Goal: Ask a question

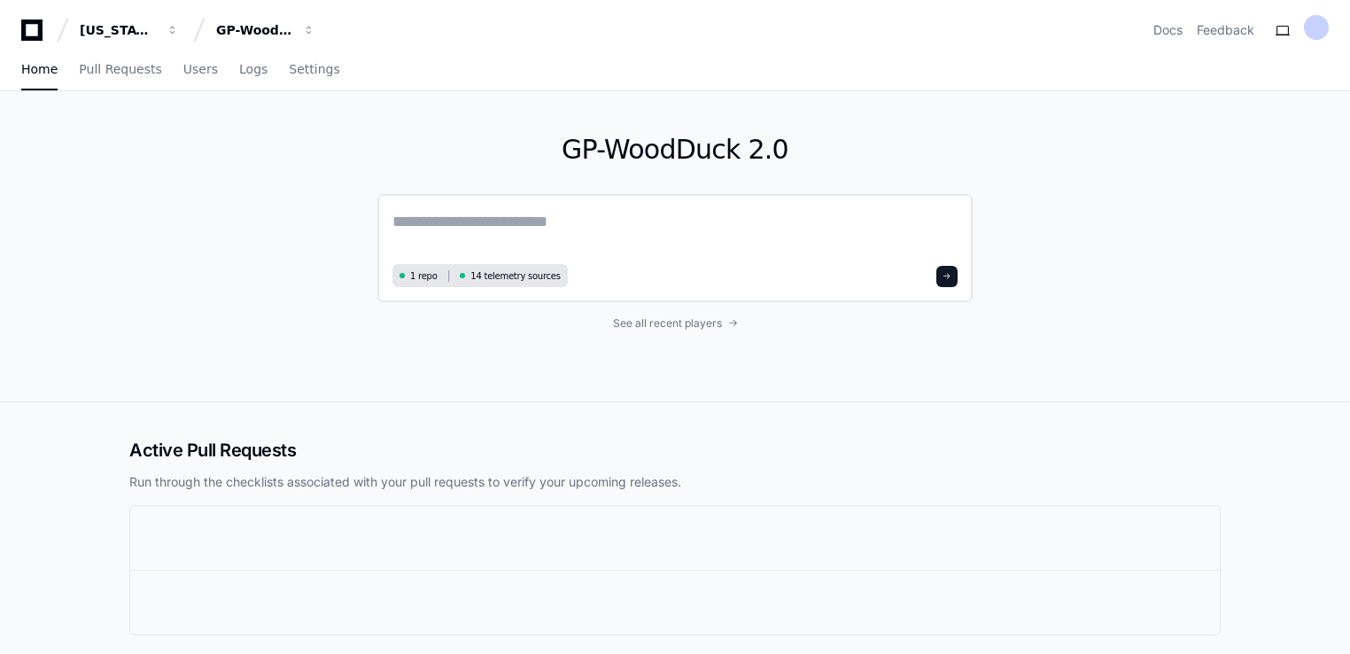
click at [412, 236] on textarea at bounding box center [675, 234] width 565 height 50
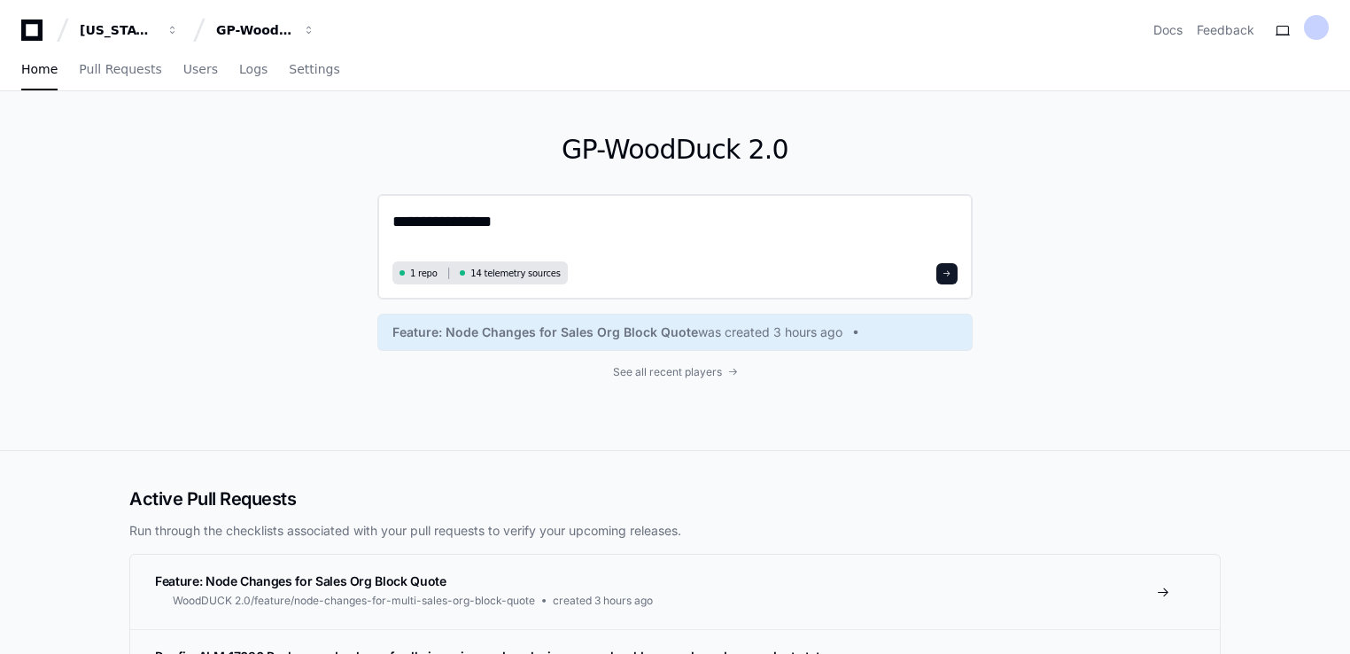
paste textarea "**********"
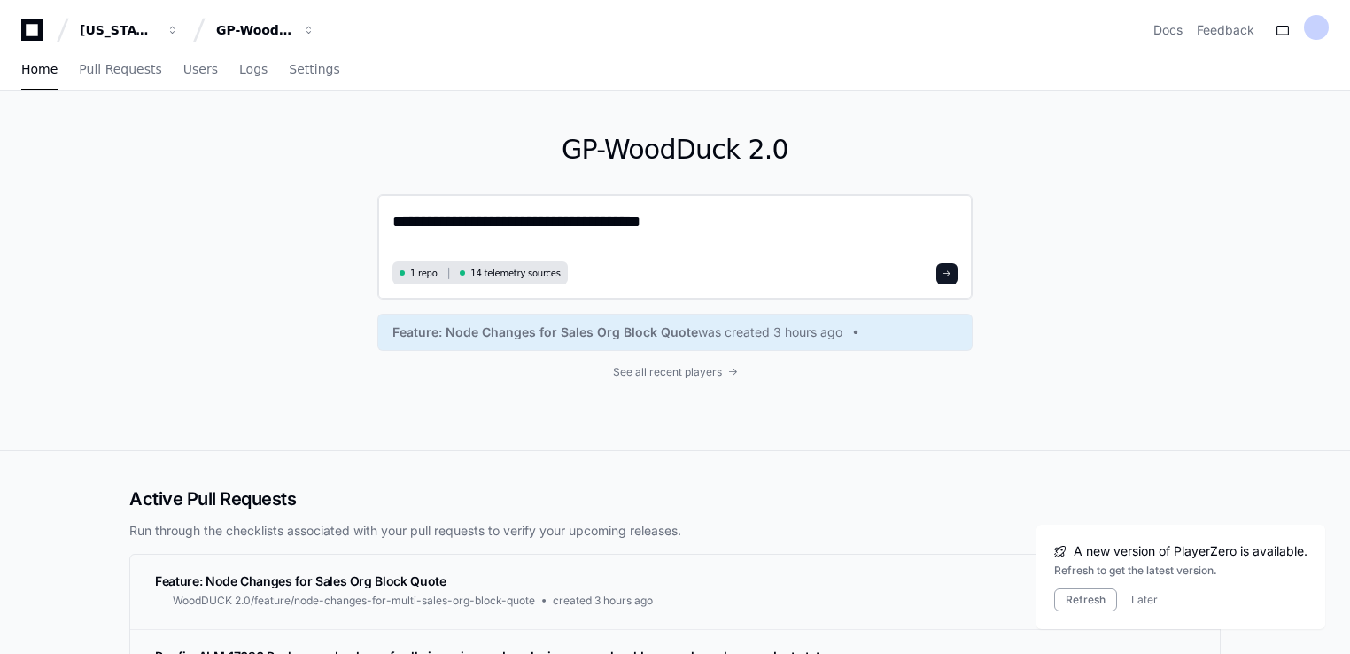
type textarea "**********"
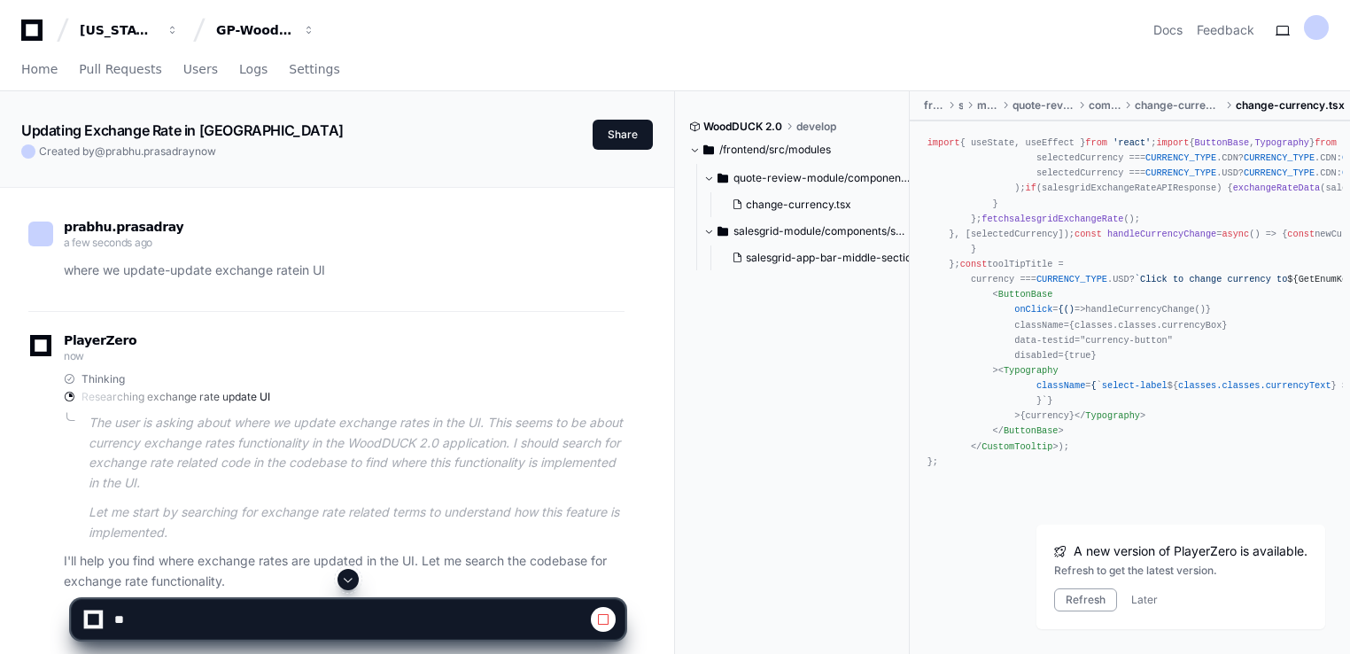
click at [409, 368] on div "PlayerZero now Thinking Researching exchange rate update UI The user is asking …" at bounding box center [326, 463] width 596 height 257
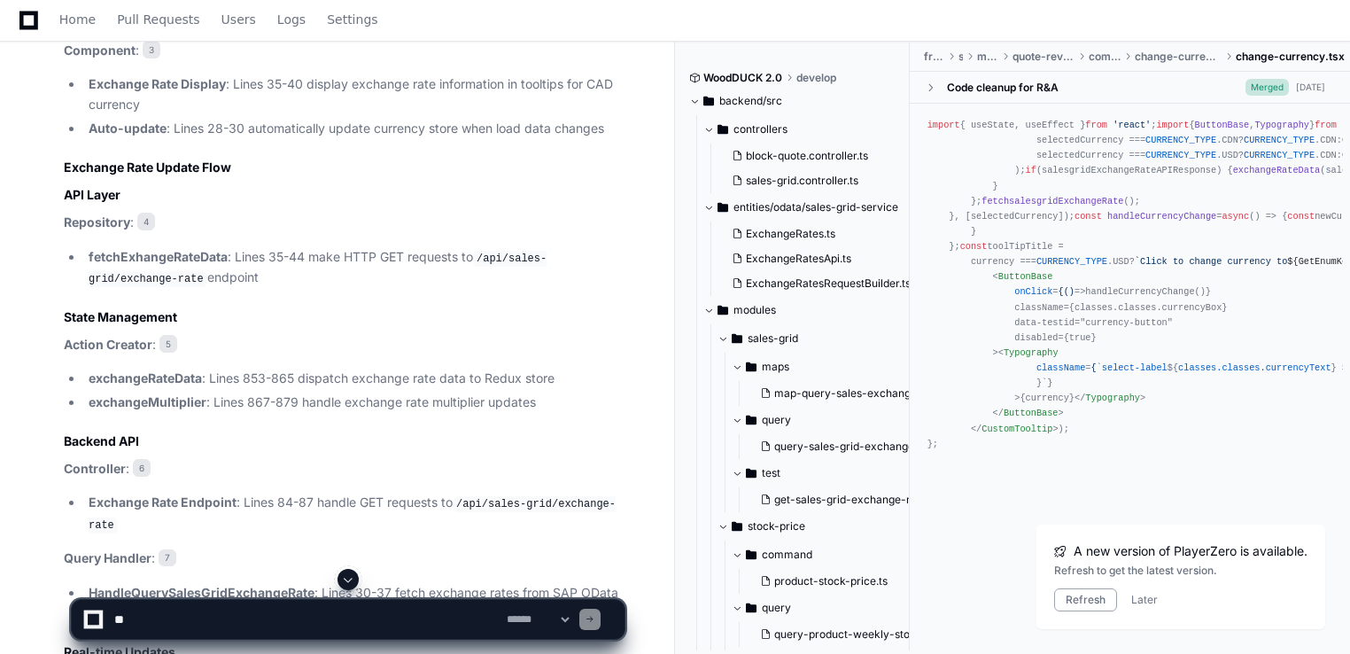
scroll to position [1498, 0]
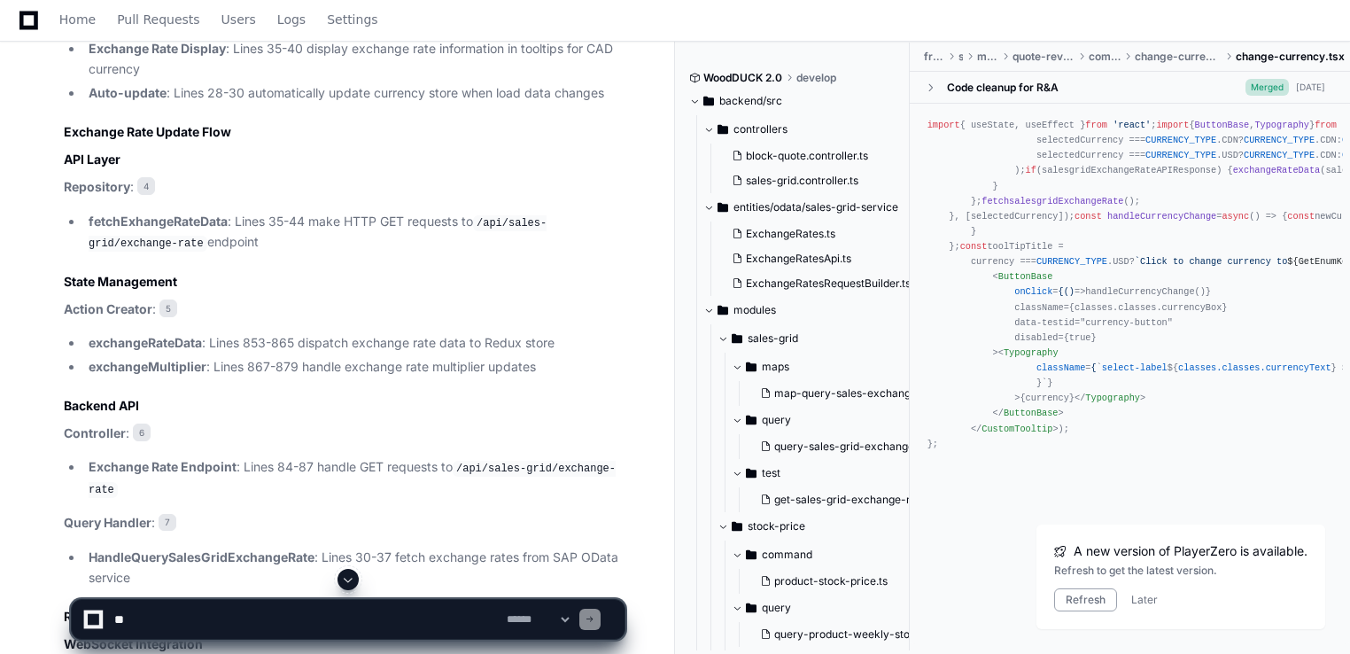
click at [347, 490] on li "Exchange Rate Endpoint : Lines 84-87 handle GET requests to /api/sales-grid/exc…" at bounding box center [353, 478] width 541 height 42
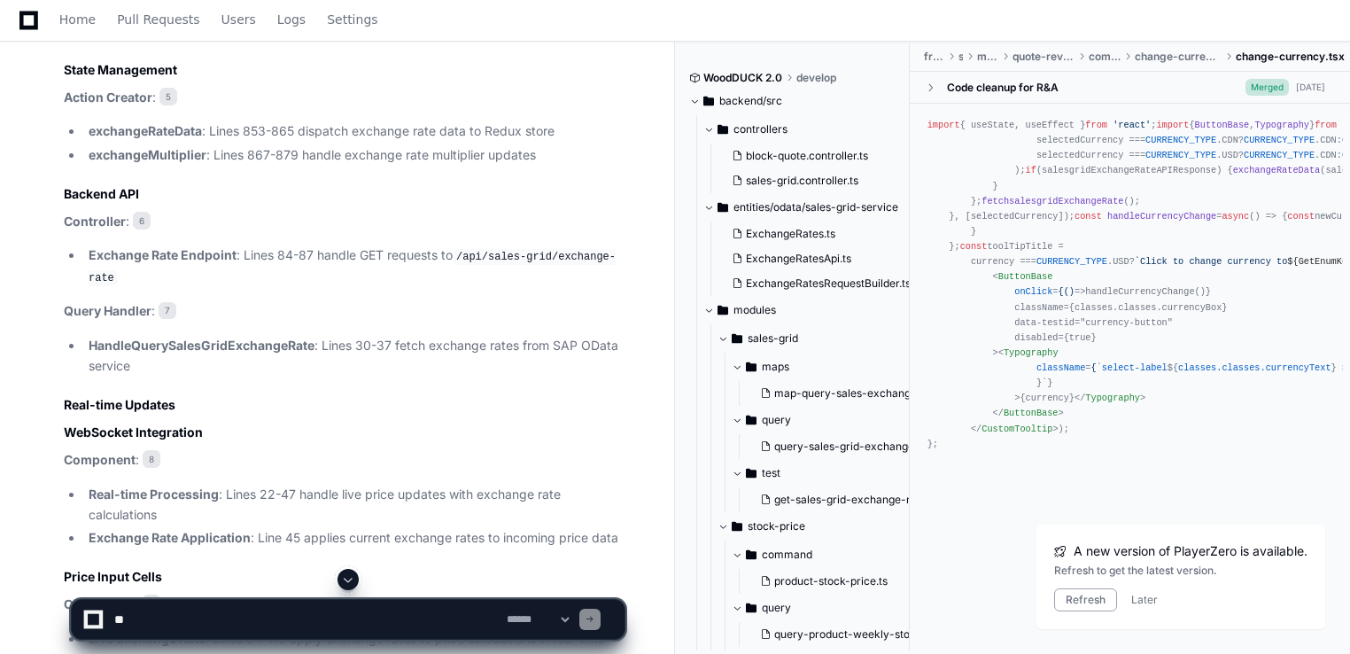
scroll to position [1711, 0]
click at [542, 440] on article "Based on my analysis of the WoodDUCK 2.0 codebase, exchange rates are updated i…" at bounding box center [344, 141] width 561 height 1697
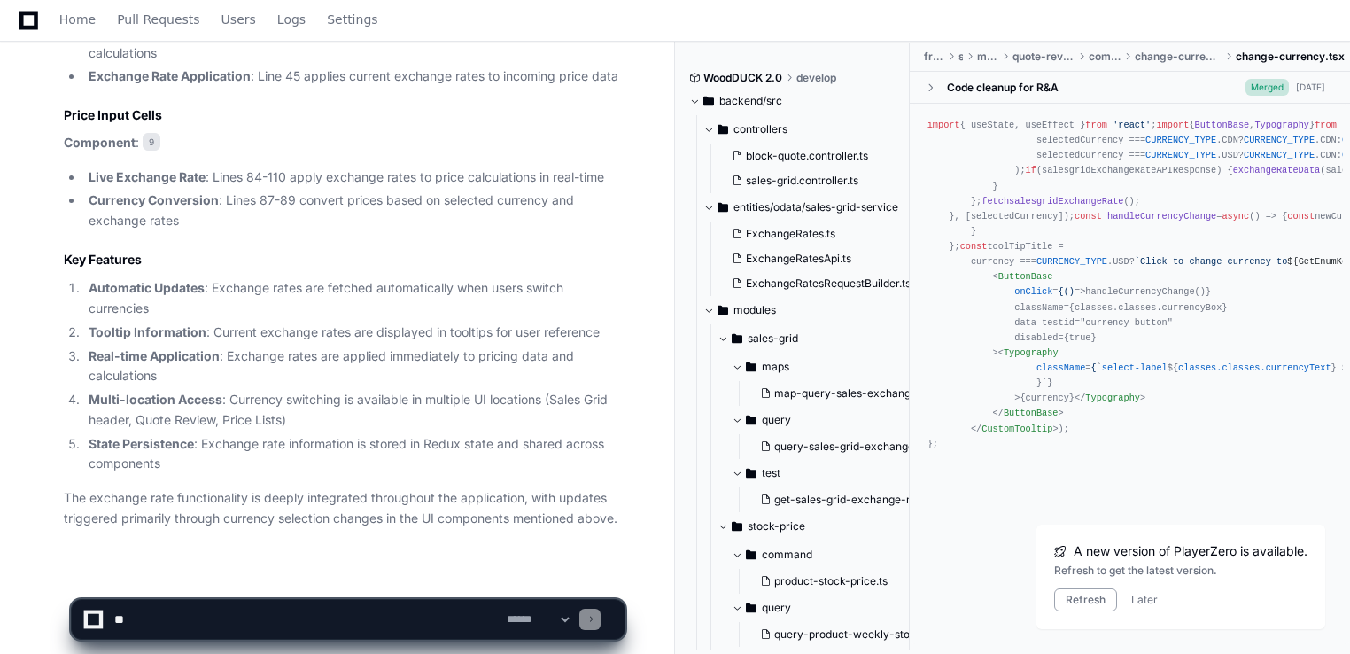
scroll to position [2183, 0]
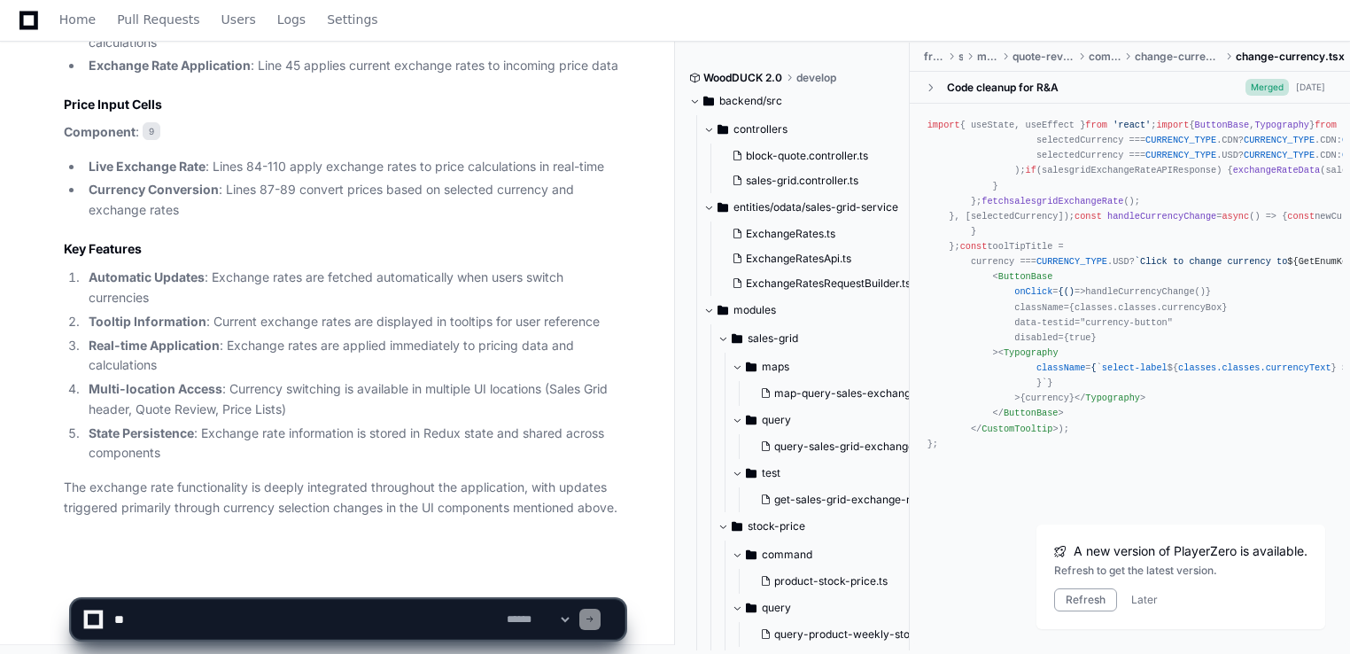
click at [162, 627] on textarea at bounding box center [307, 619] width 393 height 39
type textarea "**********"
drag, startPoint x: 340, startPoint y: 588, endPoint x: 349, endPoint y: 580, distance: 12.5
click at [349, 580] on div at bounding box center [348, 579] width 555 height 21
click at [349, 580] on span at bounding box center [348, 579] width 14 height 14
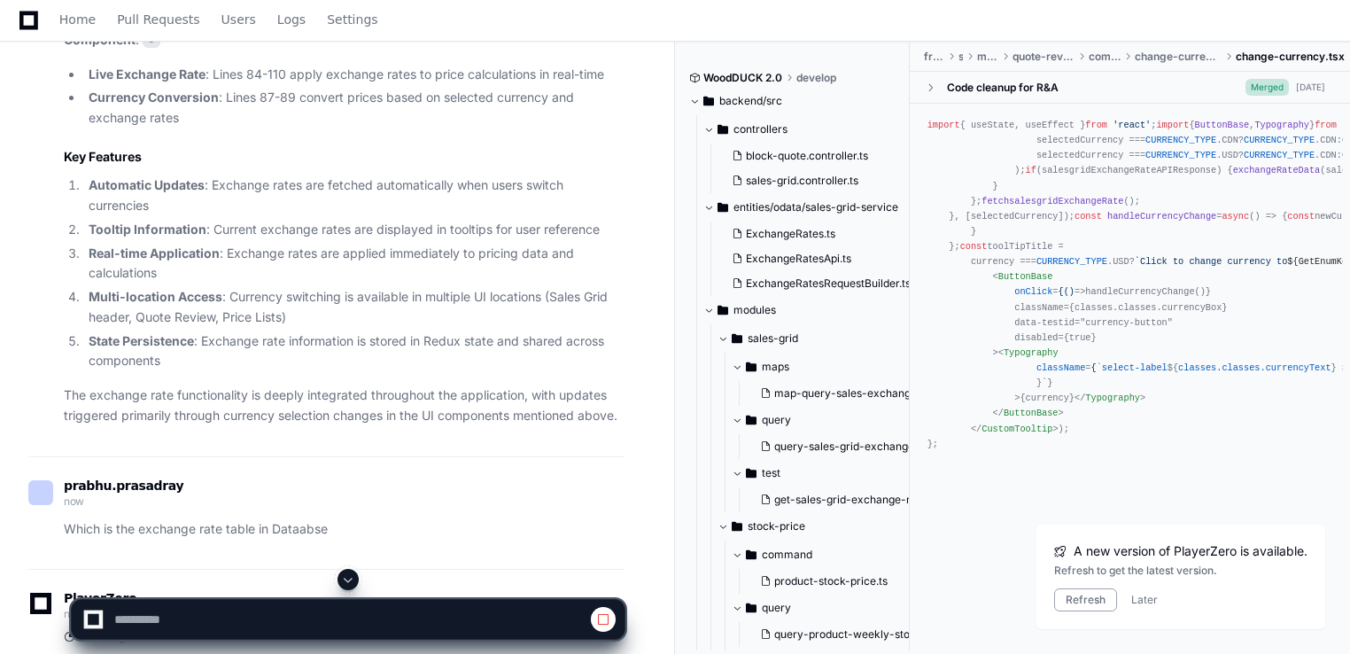
scroll to position [2399, 0]
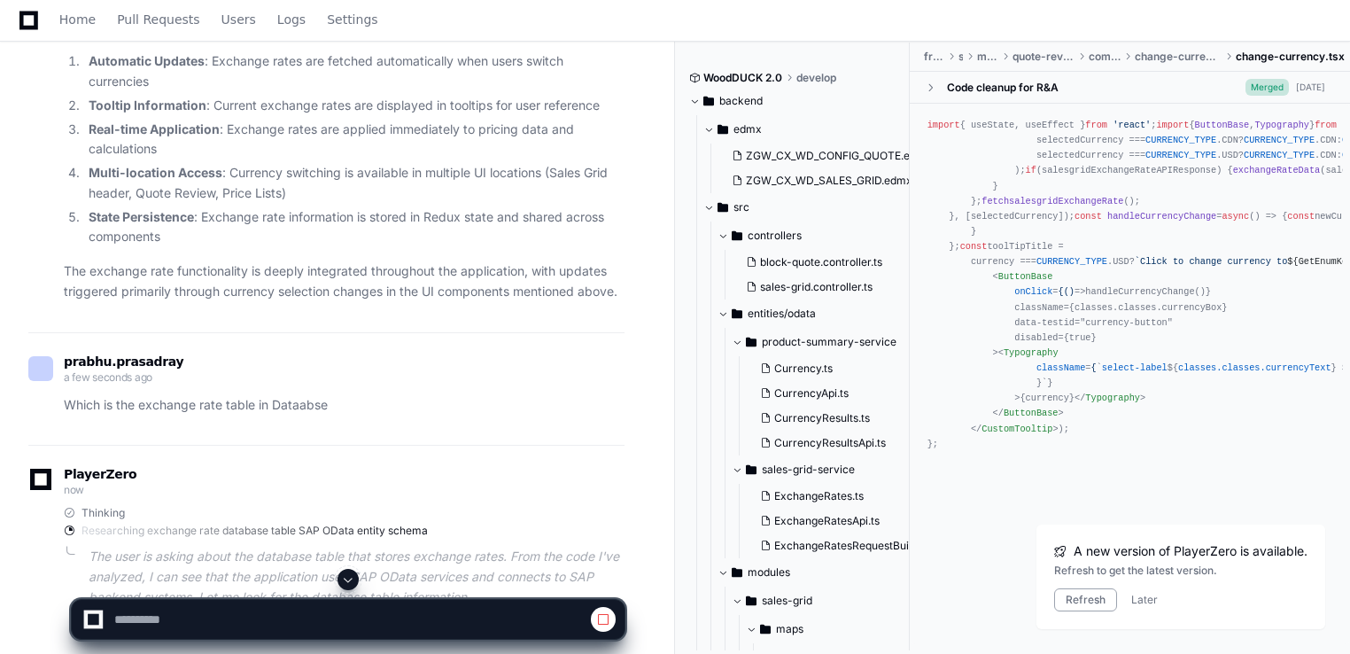
click at [489, 408] on p "Which is the exchange rate table in Dataabse" at bounding box center [344, 405] width 561 height 20
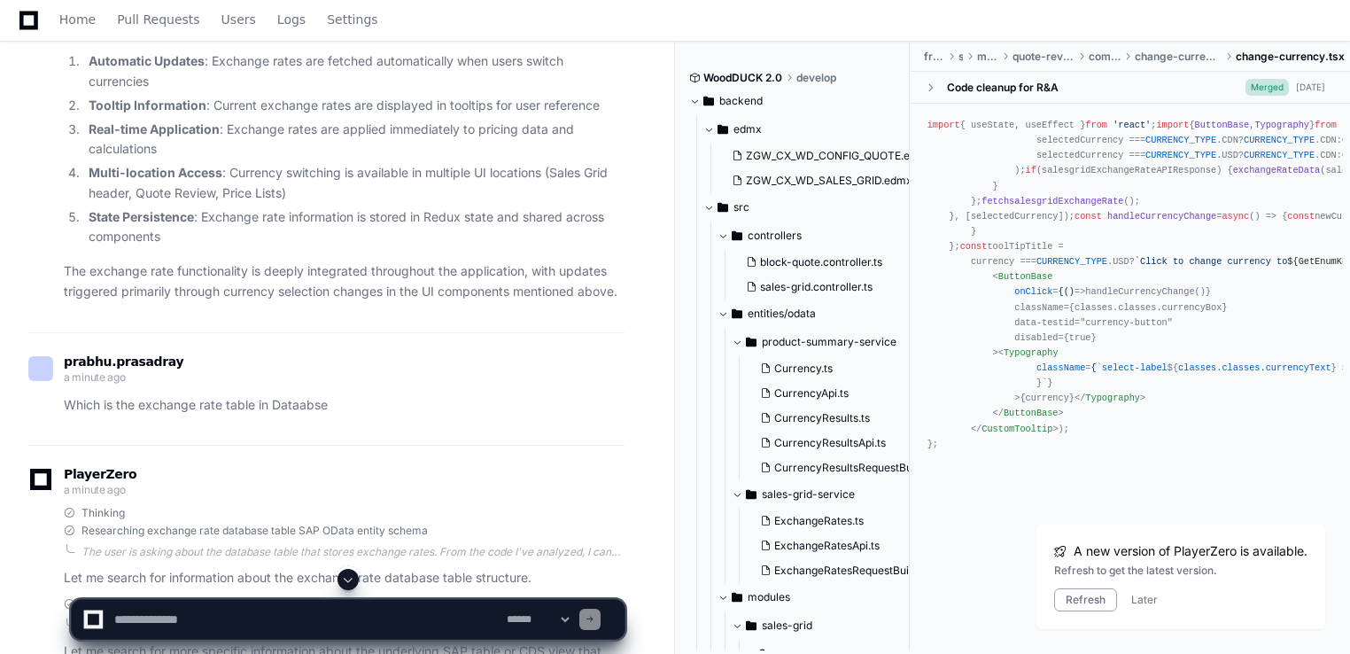
click at [274, 430] on div "prabhu.prasadray a minute ago Which is the exchange rate table in Dataabse" at bounding box center [326, 388] width 596 height 113
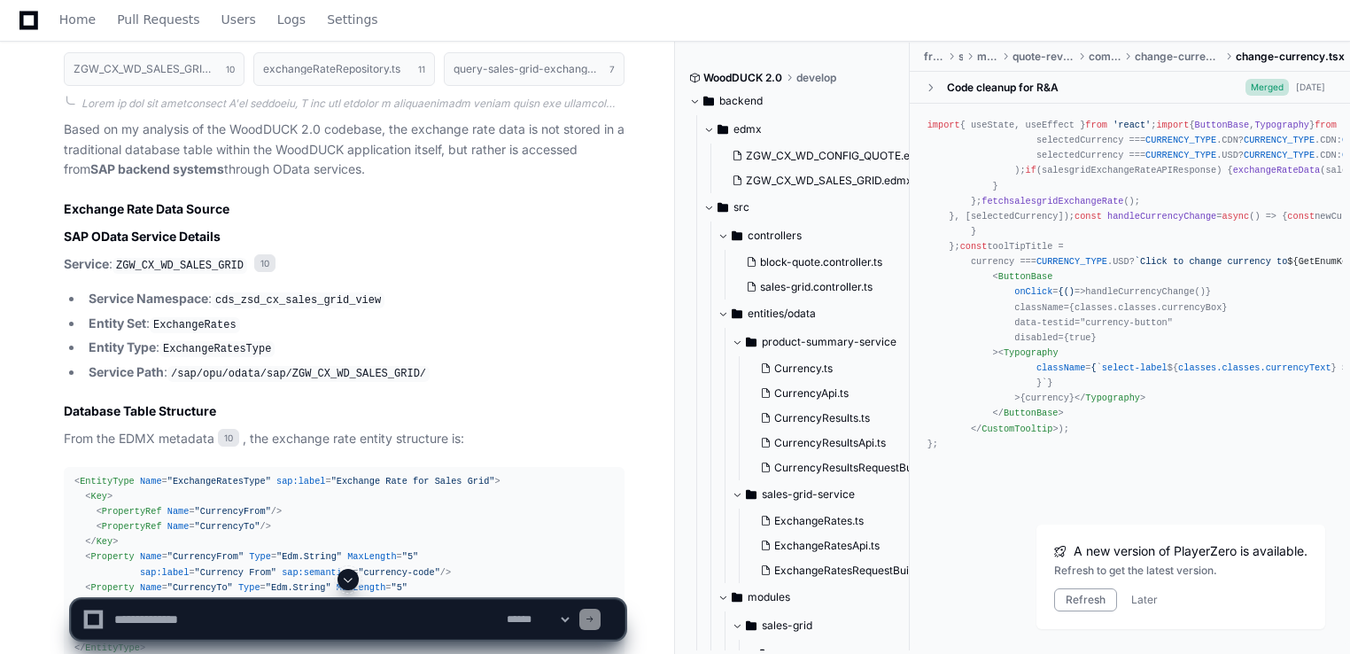
scroll to position [3055, 0]
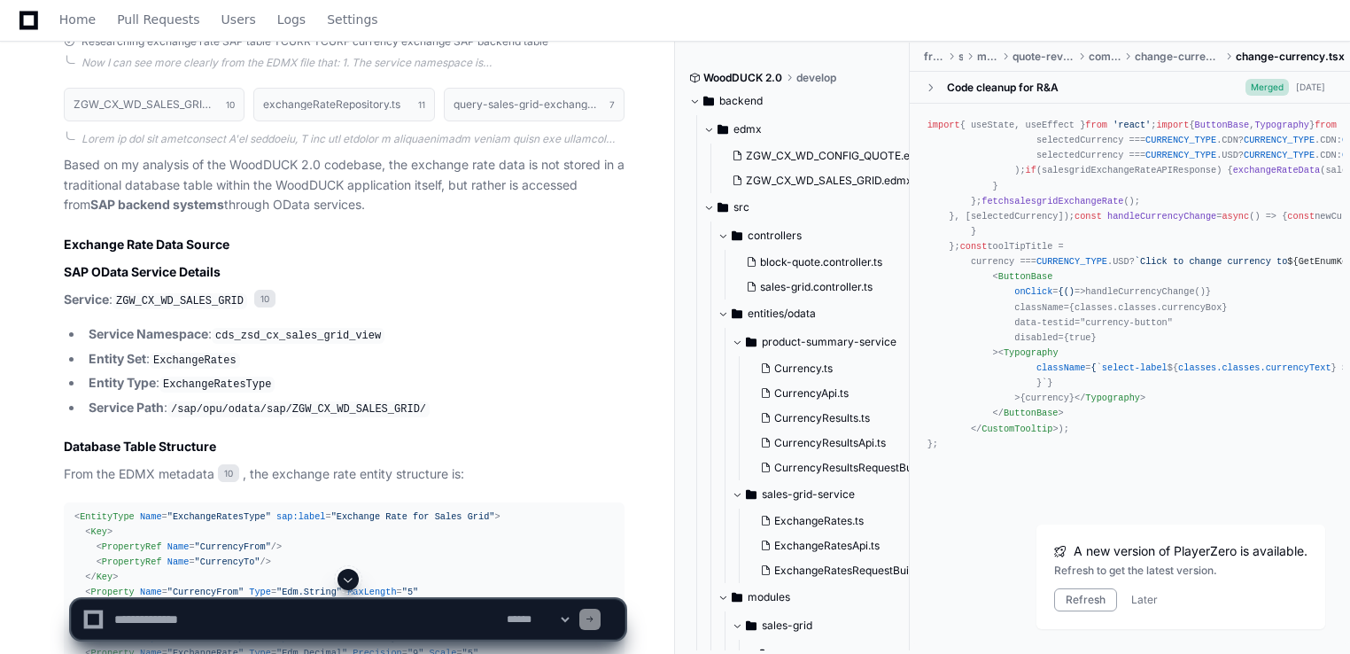
click at [508, 464] on p "From the EDMX metadata 10 , the exchange rate entity structure is:" at bounding box center [344, 474] width 561 height 20
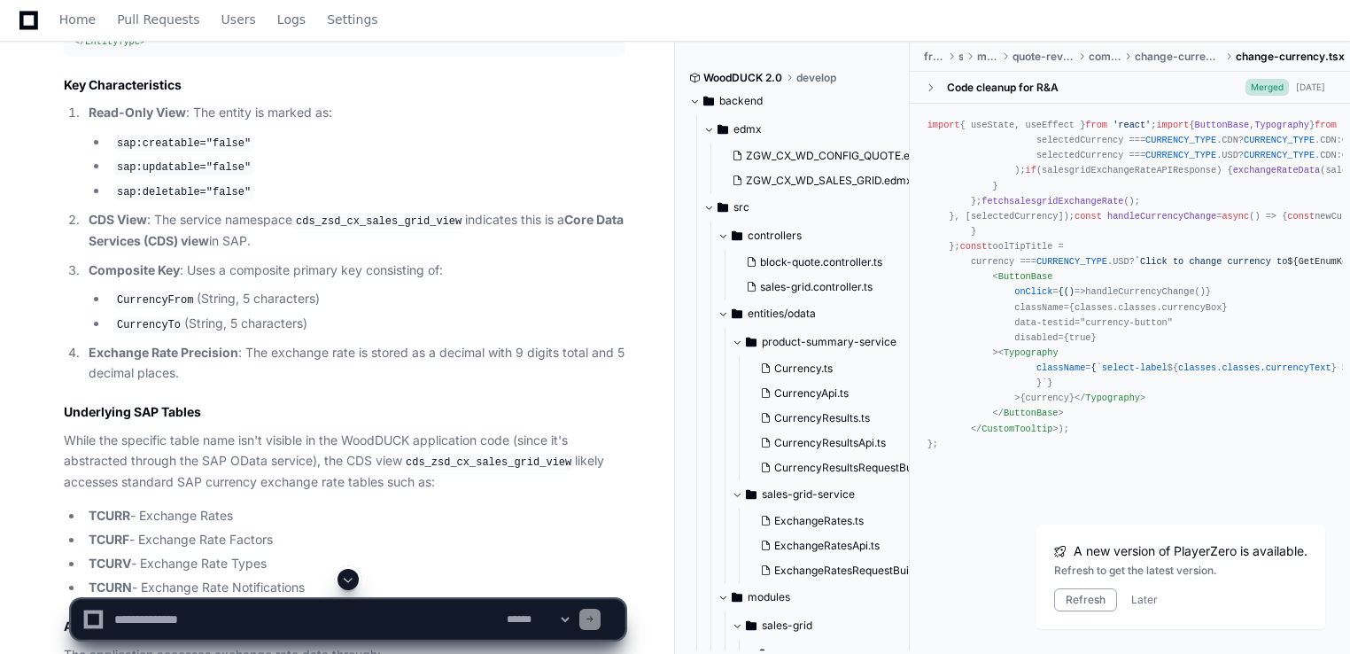
scroll to position [3906, 0]
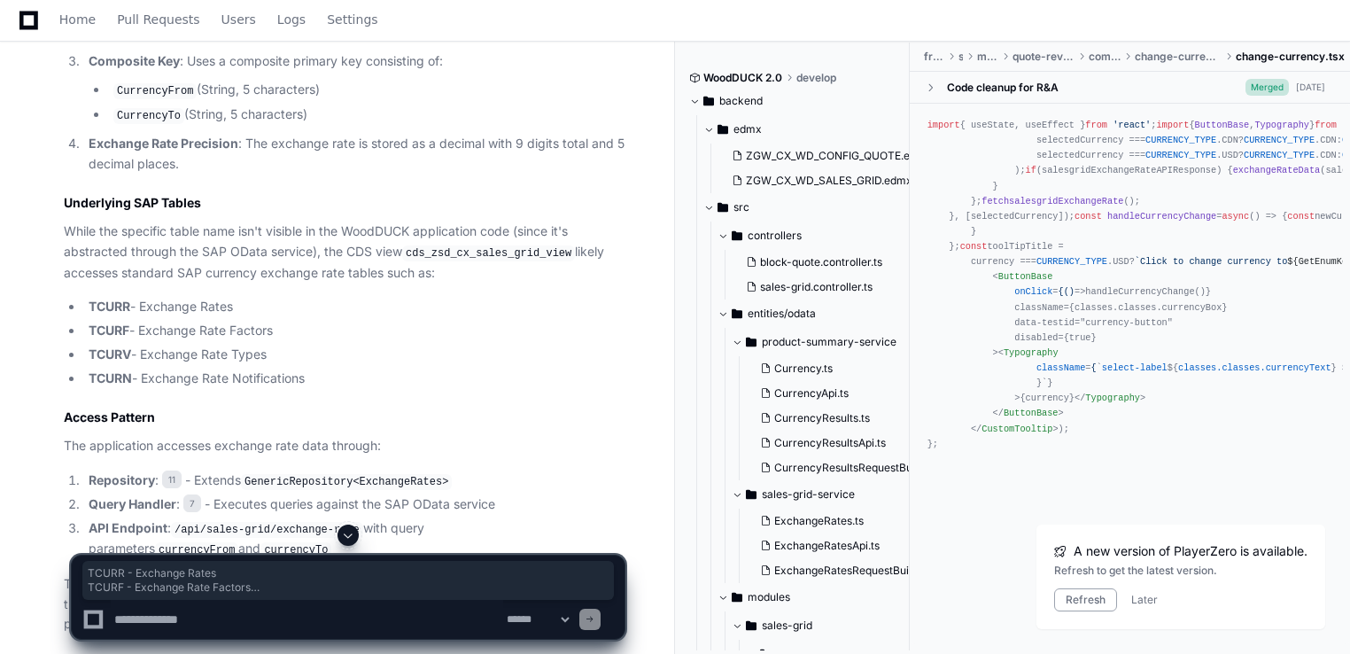
drag, startPoint x: 54, startPoint y: 285, endPoint x: 324, endPoint y: 367, distance: 282.3
copy ul "TCURR - Exchange Rates TCURF - Exchange Rate Factors TCURV - Exchange Rate Type…"
